Goal: Information Seeking & Learning: Find specific fact

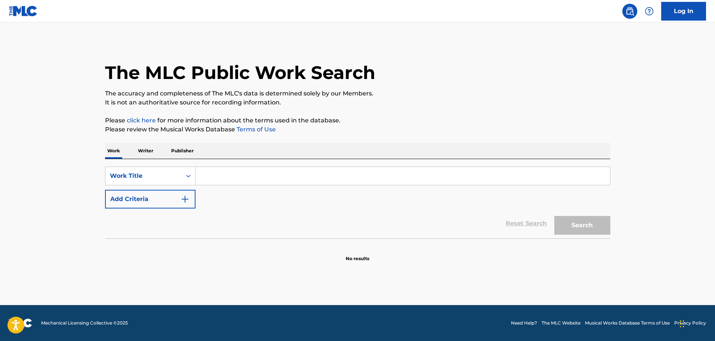
click at [338, 172] on input "Search Form" at bounding box center [402, 176] width 415 height 18
paste input "COUNT ME OUT"
type input "COUNT ME OUT"
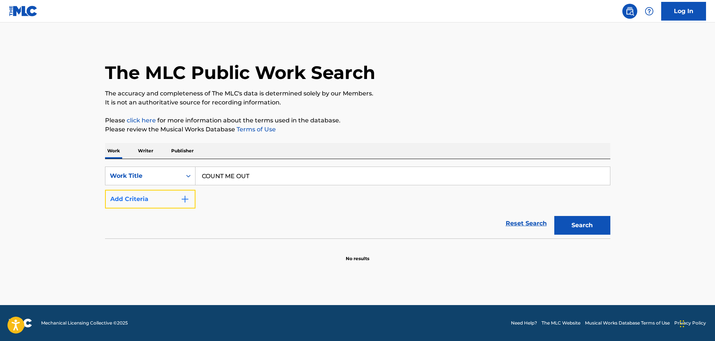
click at [190, 193] on button "Add Criteria" at bounding box center [150, 199] width 90 height 19
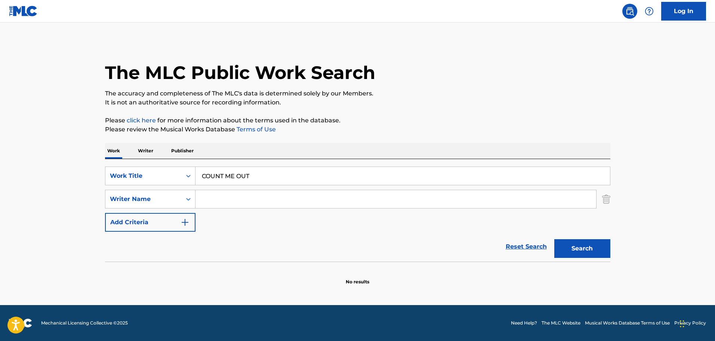
click at [330, 198] on input "Search Form" at bounding box center [395, 199] width 401 height 18
paste input "[PERSON_NAME]"
type input "[PERSON_NAME]"
click at [587, 250] on button "Search" at bounding box center [582, 248] width 56 height 19
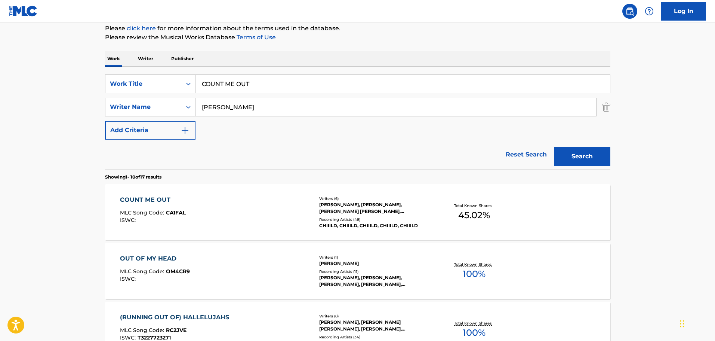
scroll to position [120, 0]
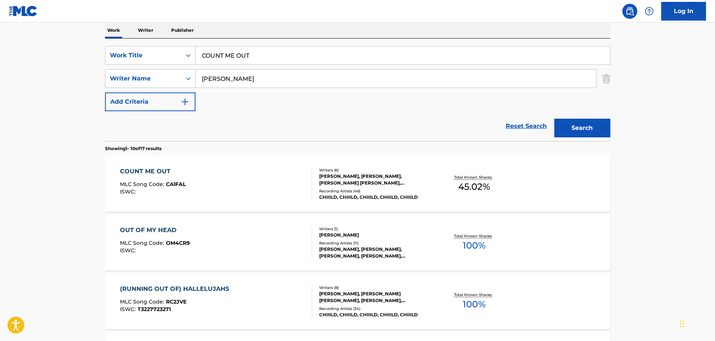
click at [364, 190] on div "Recording Artists ( 48 )" at bounding box center [375, 191] width 113 height 6
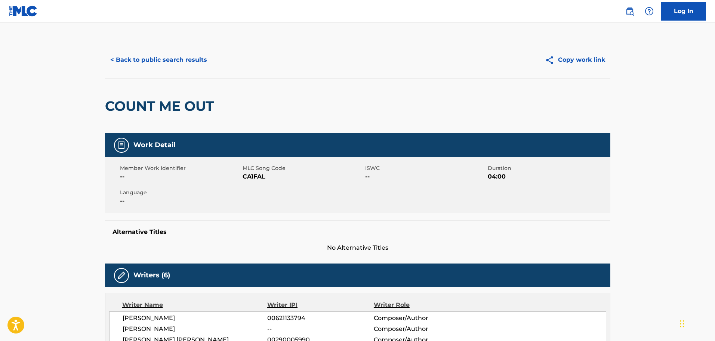
drag, startPoint x: 240, startPoint y: 233, endPoint x: 244, endPoint y: 230, distance: 5.4
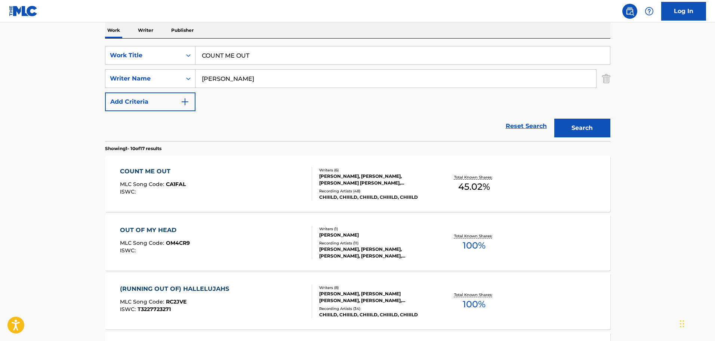
click at [367, 191] on div "Recording Artists ( 48 )" at bounding box center [375, 191] width 113 height 6
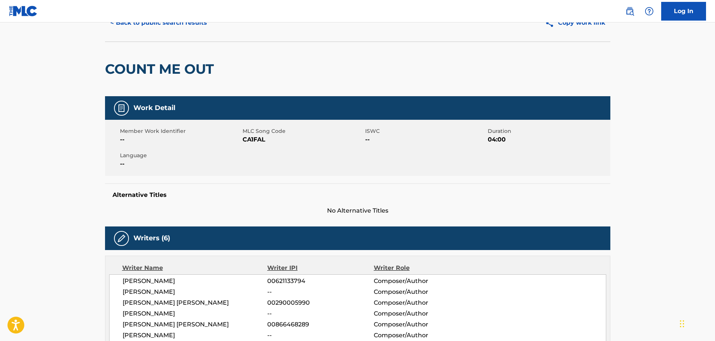
scroll to position [112, 0]
